Goal: Task Accomplishment & Management: Manage account settings

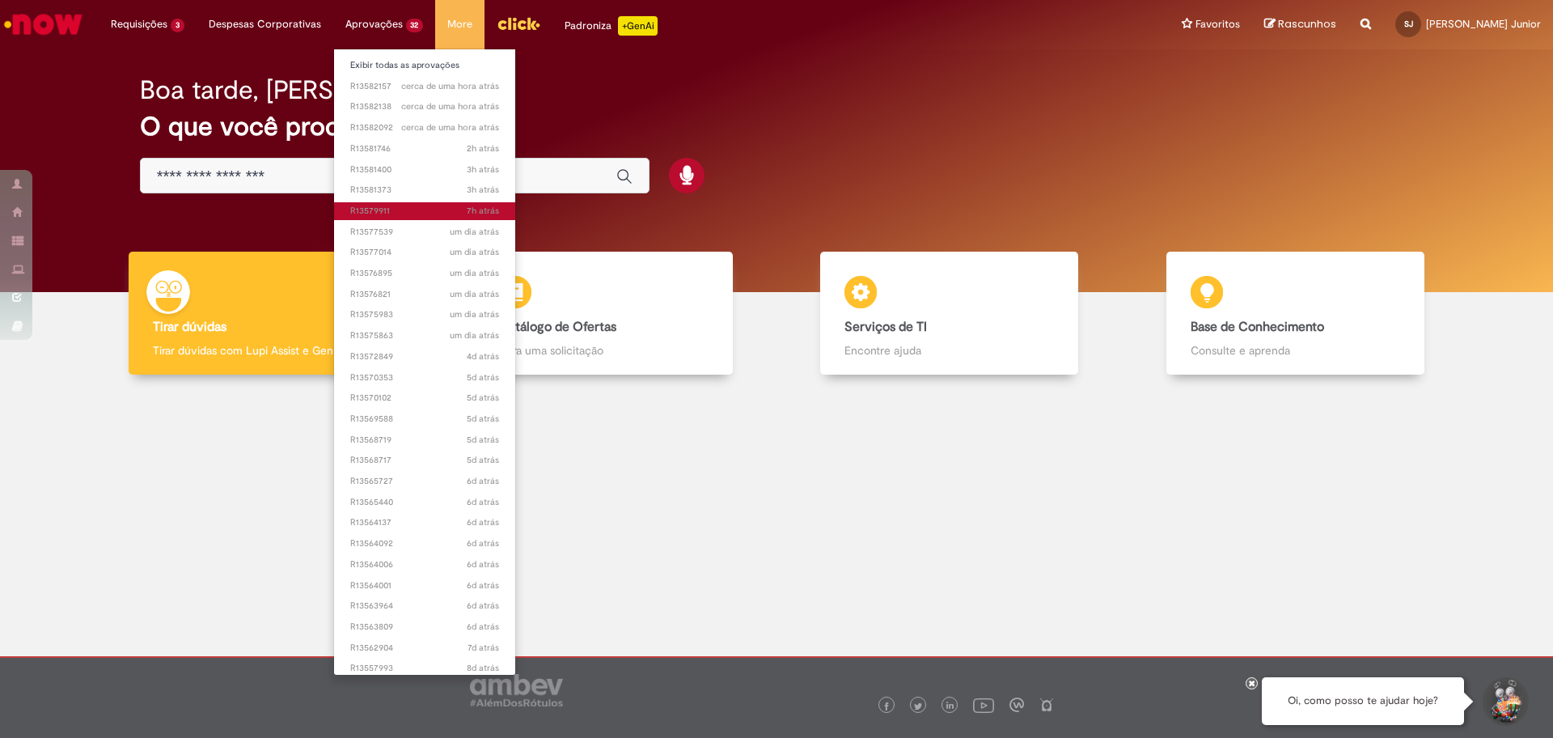
click at [395, 205] on span "7h atrás 7 horas atrás R13579911" at bounding box center [425, 211] width 150 height 13
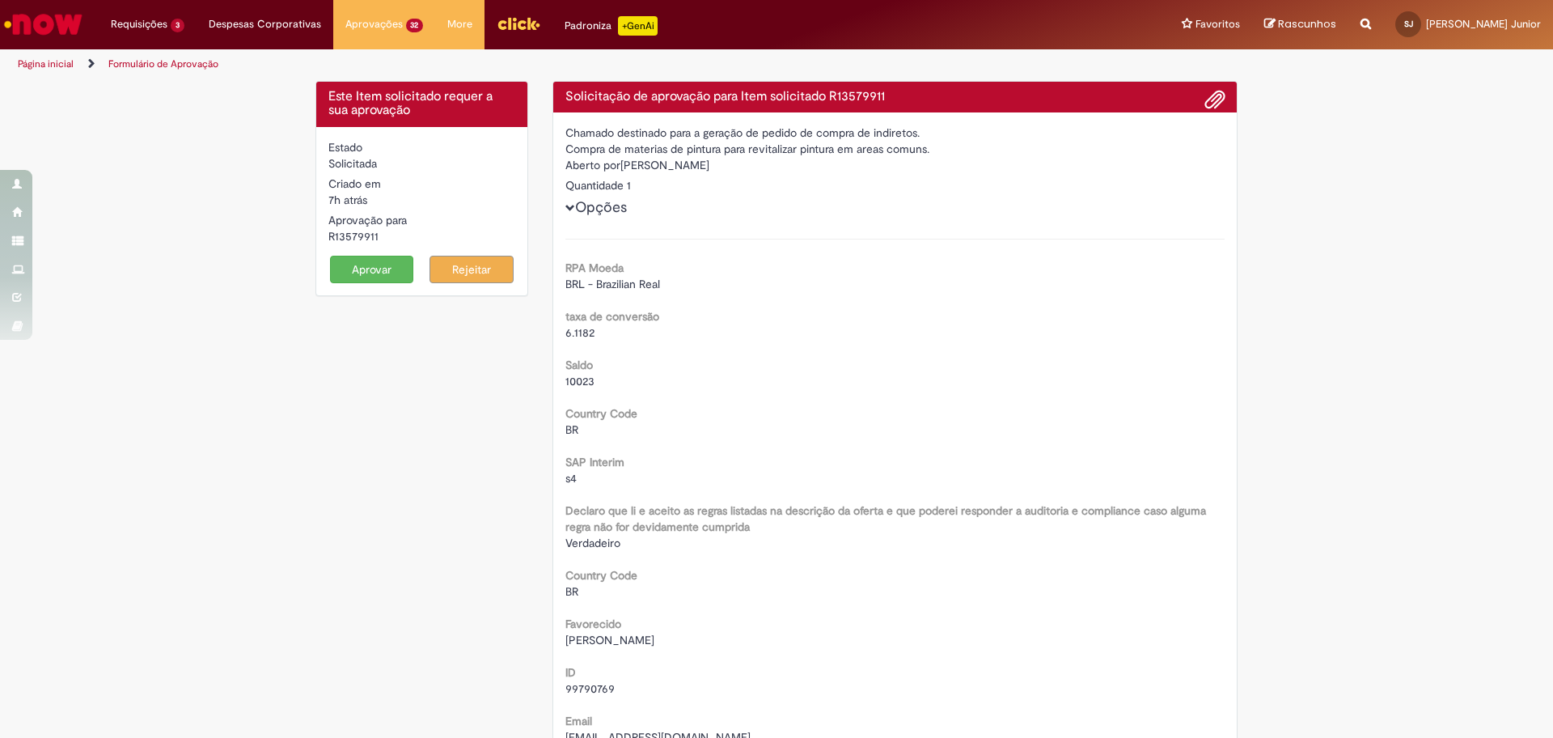
click at [374, 277] on button "Aprovar" at bounding box center [372, 269] width 84 height 27
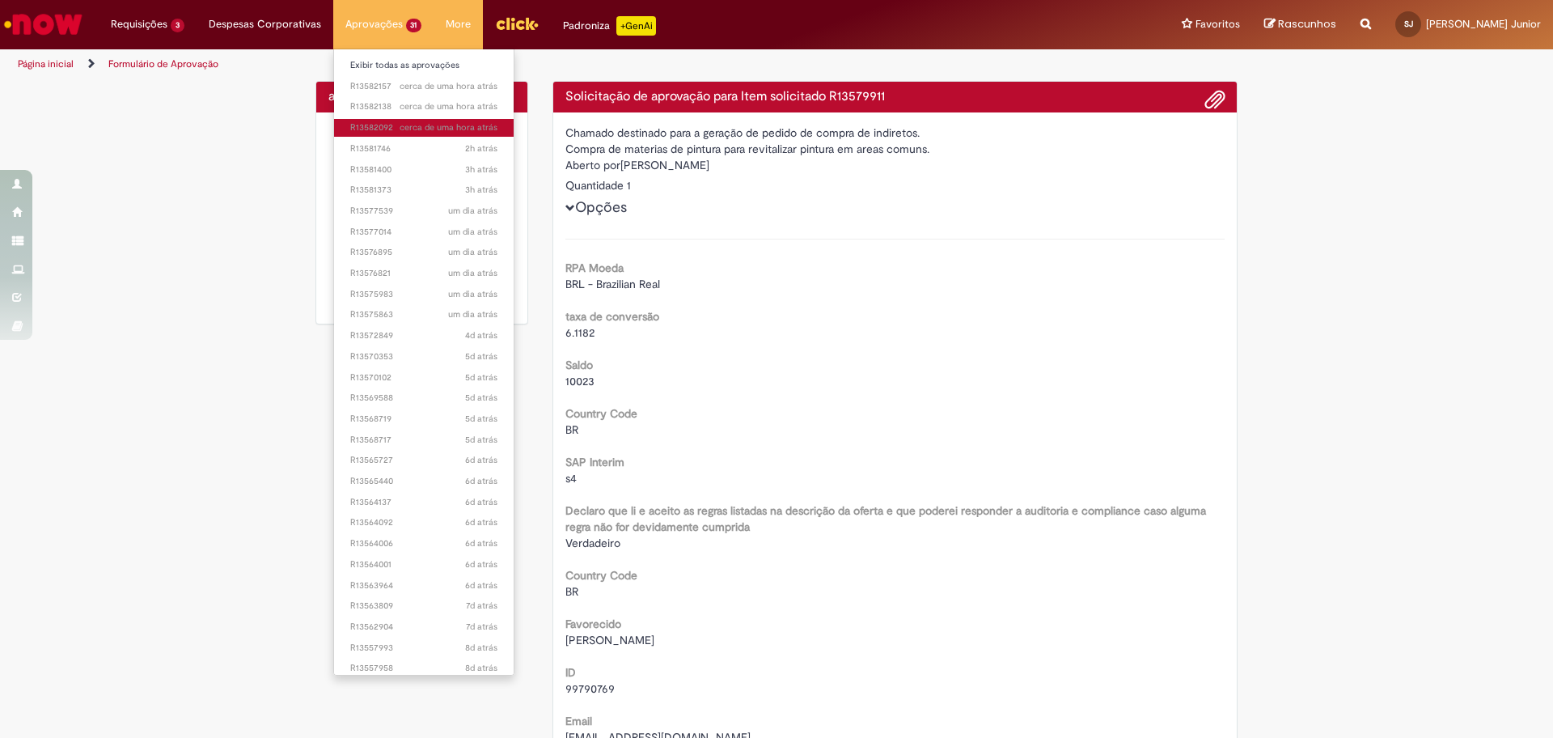
click at [386, 127] on span "cerca de uma hora atrás cerca de uma hora atrás R13582092" at bounding box center [424, 127] width 148 height 13
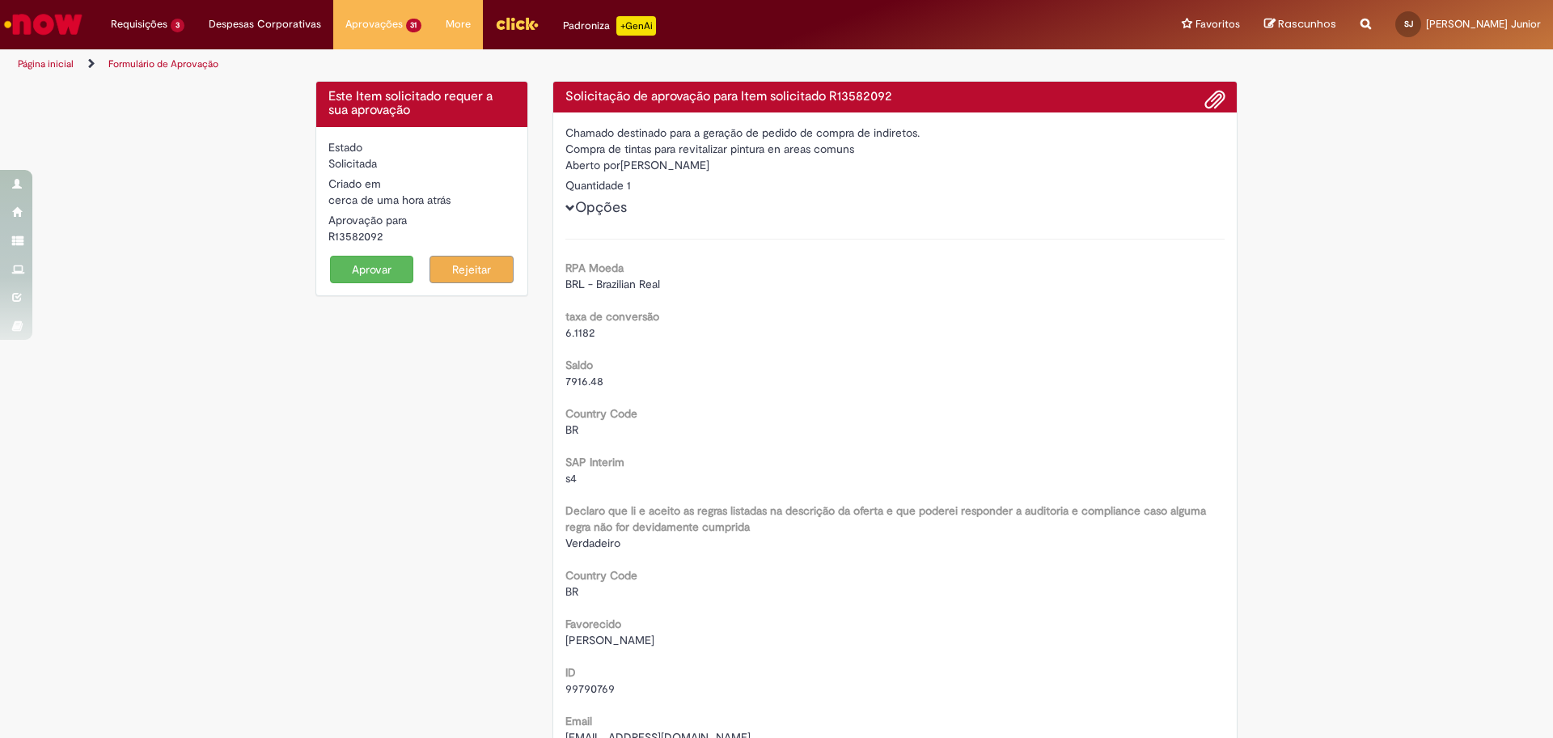
click at [355, 270] on button "Aprovar" at bounding box center [372, 269] width 84 height 27
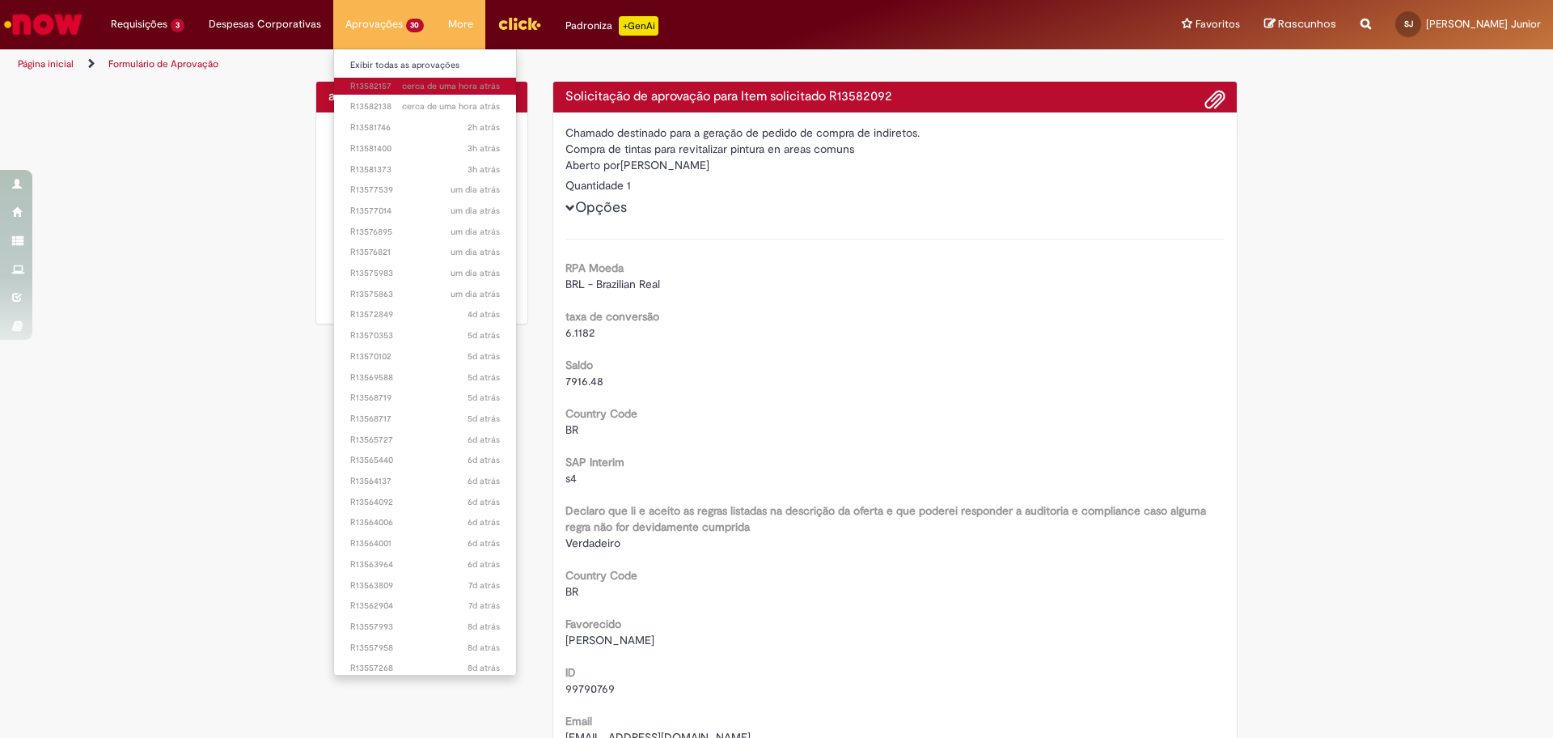
click at [389, 84] on span "cerca de uma hora atrás cerca de uma hora atrás R13582157" at bounding box center [425, 86] width 150 height 13
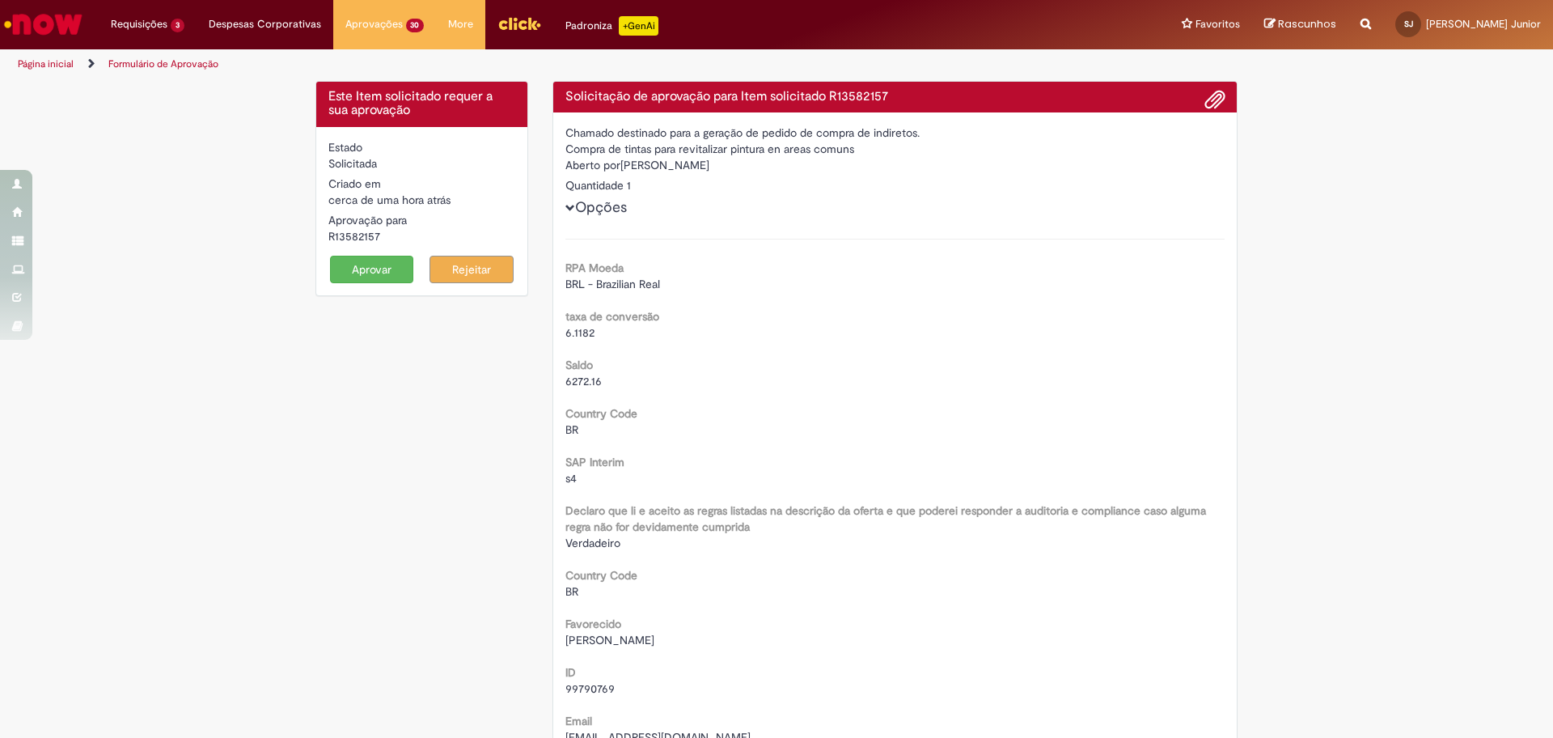
click at [368, 268] on button "Aprovar" at bounding box center [372, 269] width 84 height 27
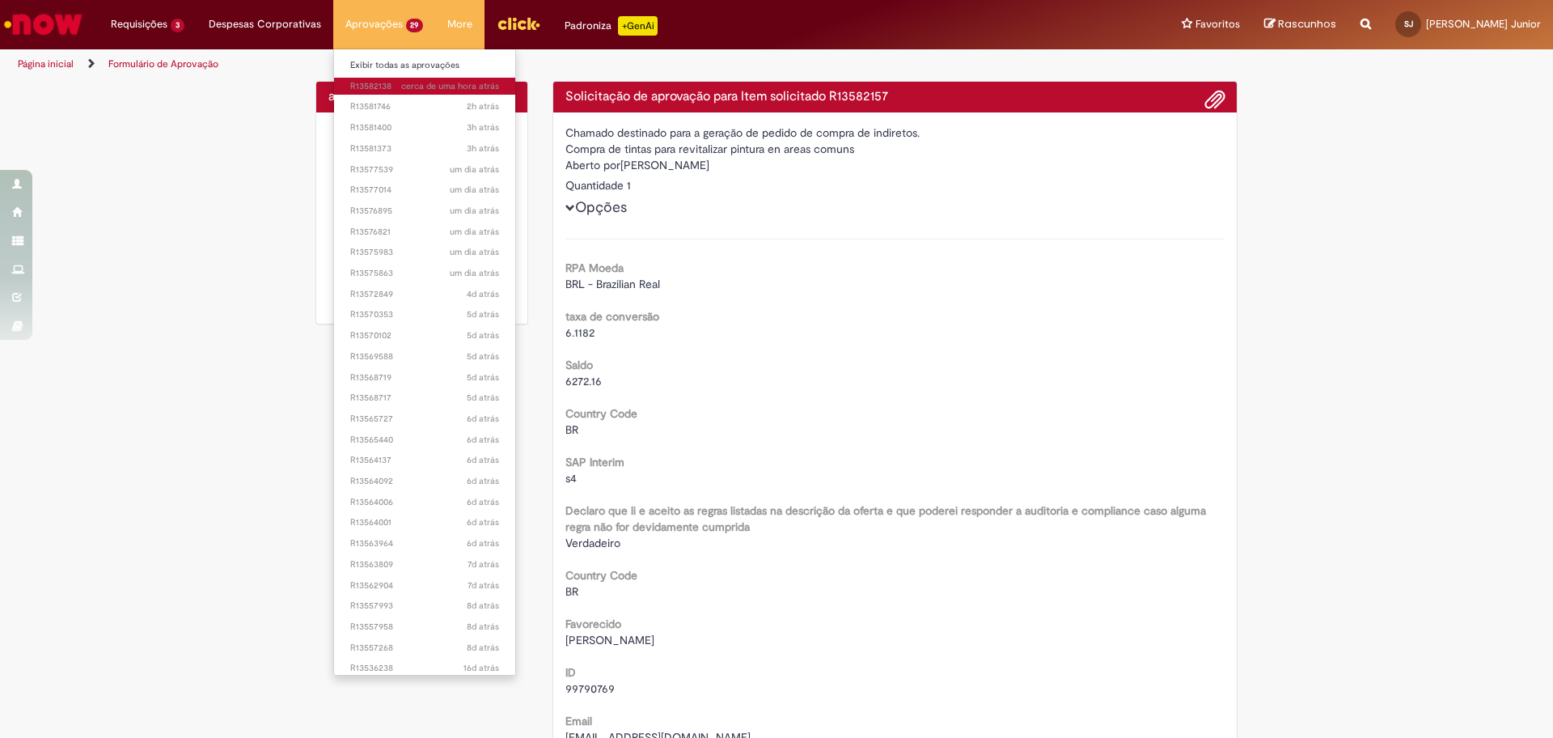
click at [387, 82] on span "cerca de uma hora atrás cerca de uma hora atrás R13582138" at bounding box center [425, 86] width 150 height 13
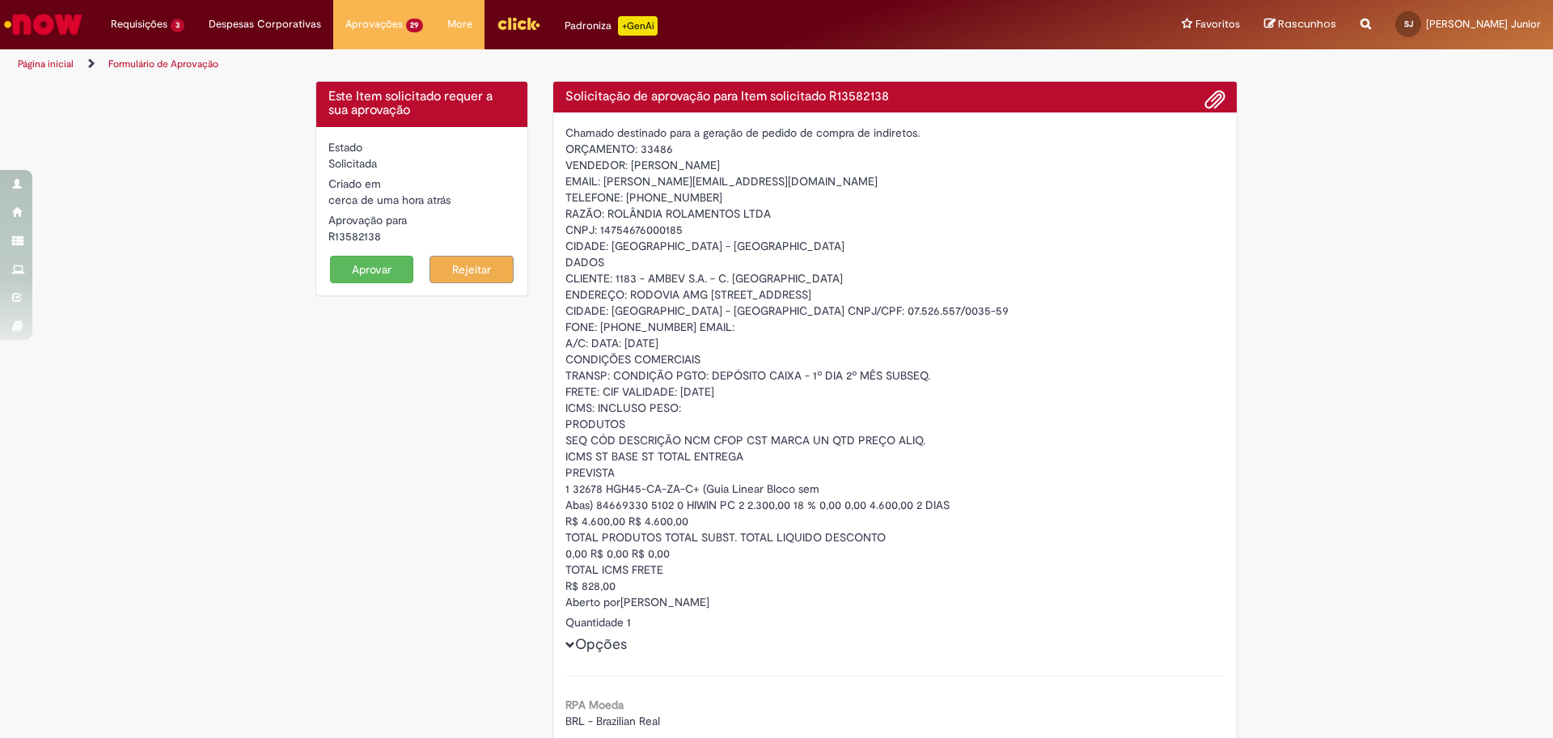
click at [40, 64] on link "Página inicial" at bounding box center [46, 63] width 56 height 13
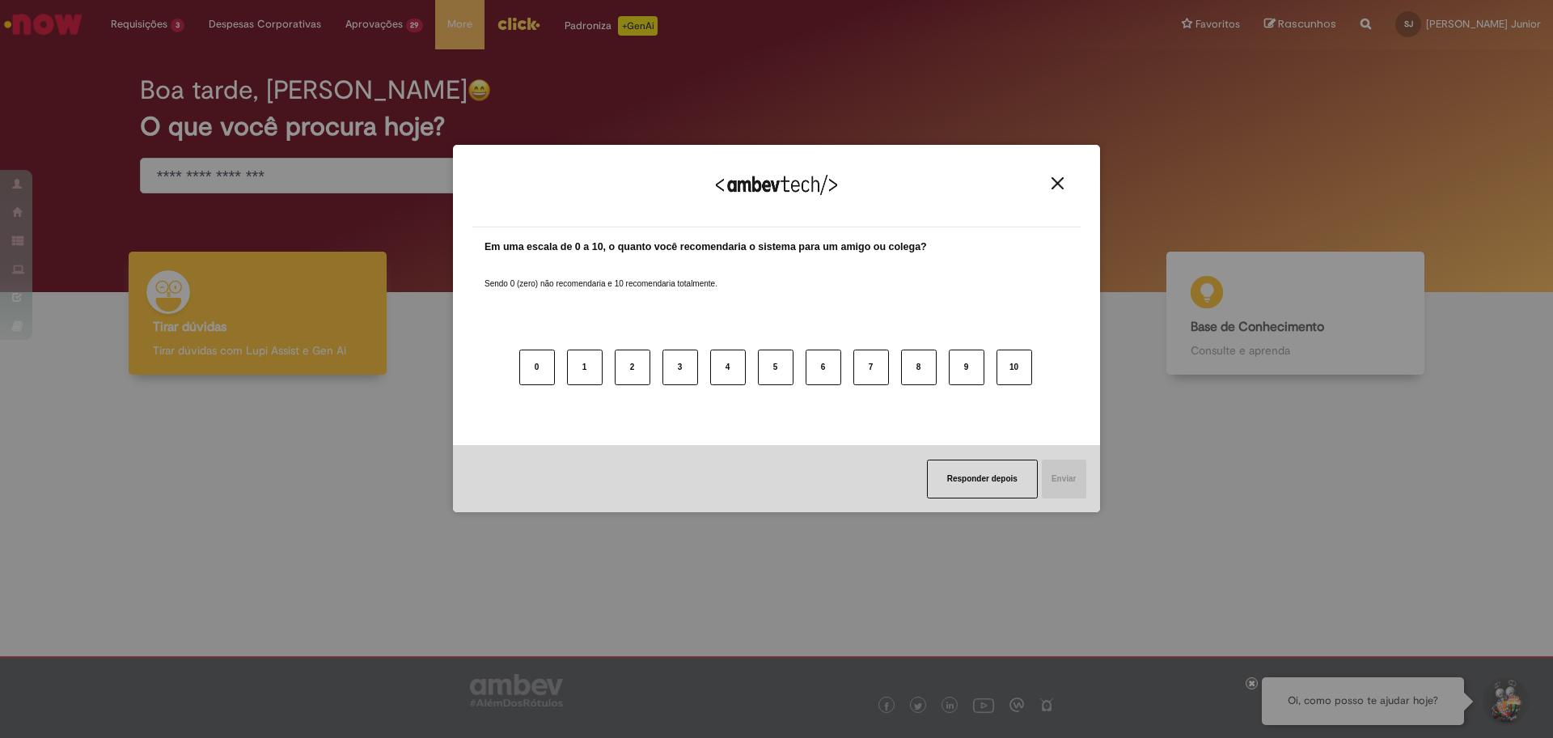
click at [1061, 184] on button "Close" at bounding box center [1058, 183] width 22 height 14
